Goal: Navigation & Orientation: Find specific page/section

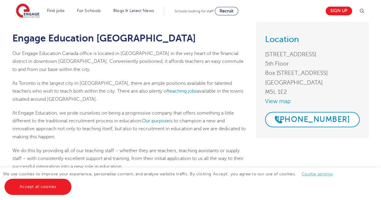
scroll to position [67, 0]
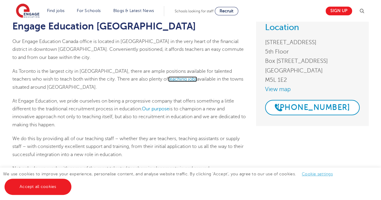
click at [168, 77] on link "teaching jobs" at bounding box center [182, 78] width 29 height 5
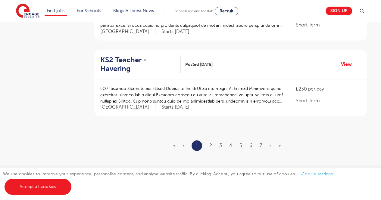
scroll to position [718, 0]
